Goal: Check status: Check status

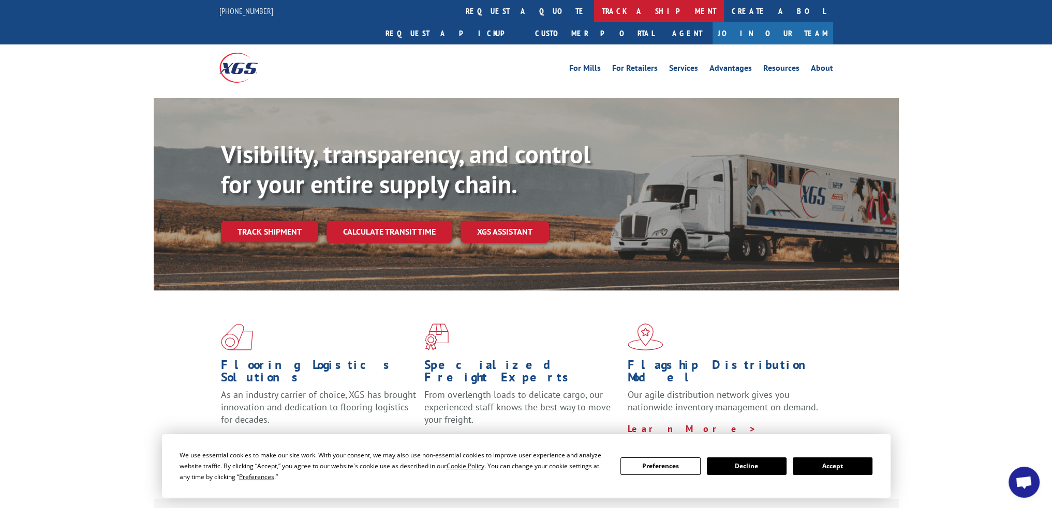
click at [594, 19] on link "track a shipment" at bounding box center [659, 11] width 130 height 22
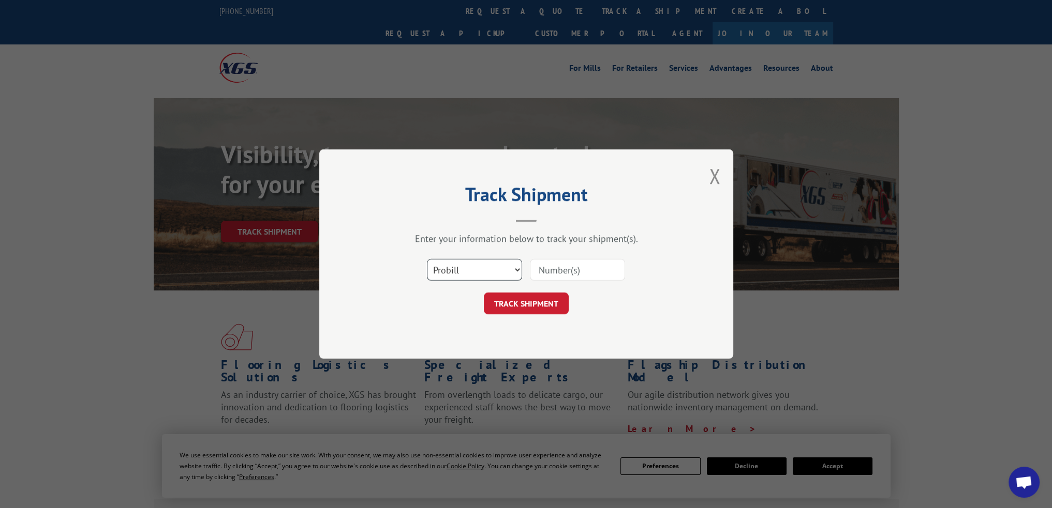
click at [476, 268] on select "Select category... Probill BOL PO" at bounding box center [474, 270] width 95 height 22
select select "bol"
click at [427, 259] on select "Select category... Probill BOL PO" at bounding box center [474, 270] width 95 height 22
click at [561, 272] on input at bounding box center [577, 270] width 95 height 22
paste input "BOL 3050282"
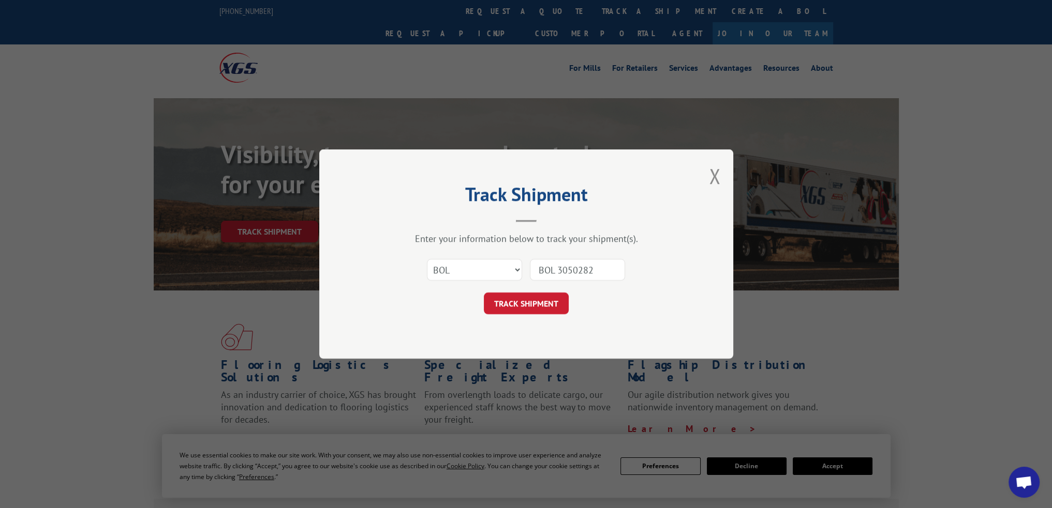
click at [558, 271] on input "BOL 3050282" at bounding box center [577, 270] width 95 height 22
type input "3050282"
click at [516, 309] on button "TRACK SHIPMENT" at bounding box center [526, 304] width 85 height 22
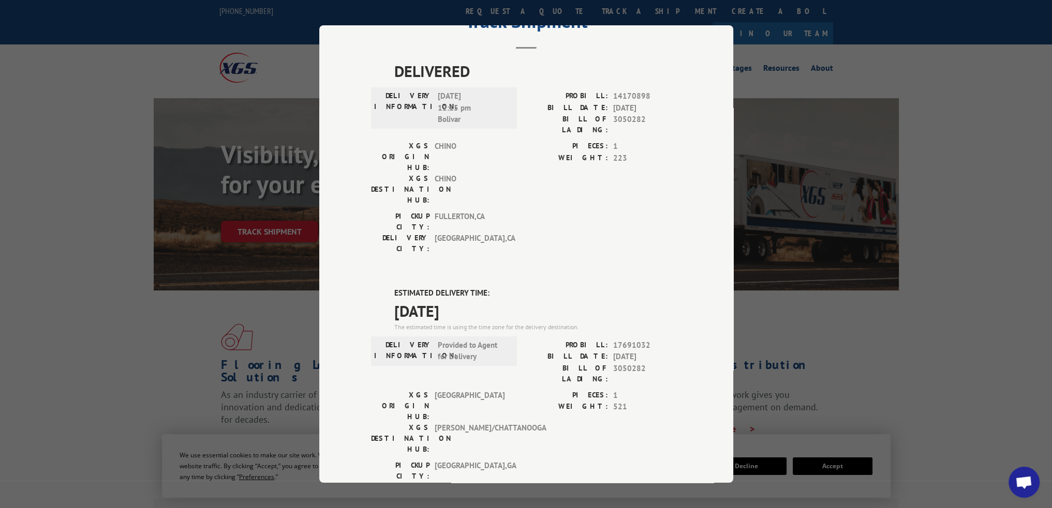
scroll to position [103, 0]
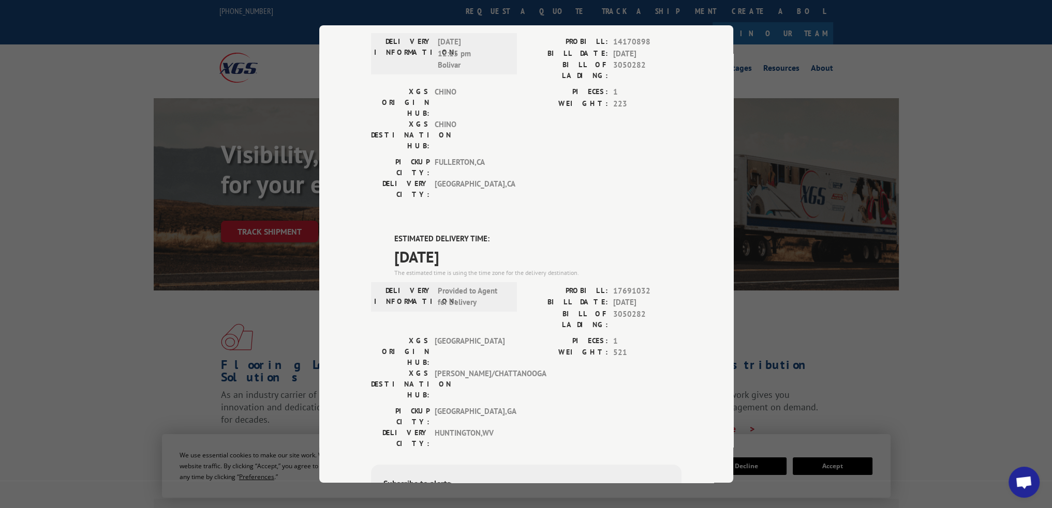
click at [633, 286] on span "17691032" at bounding box center [647, 292] width 68 height 12
copy span "17691032"
